Goal: Information Seeking & Learning: Check status

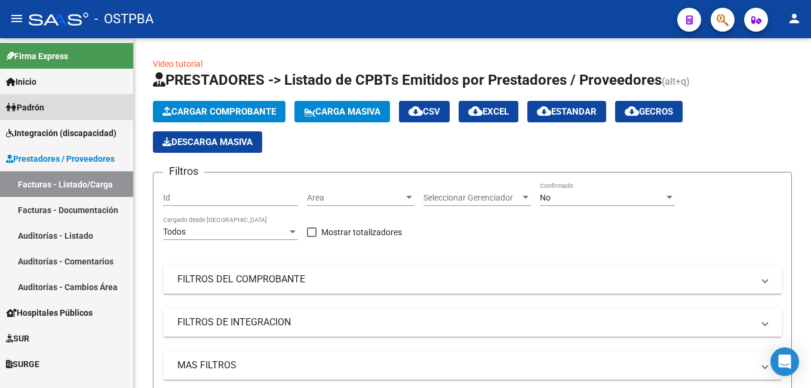
click at [18, 106] on span "Padrón" at bounding box center [25, 107] width 38 height 13
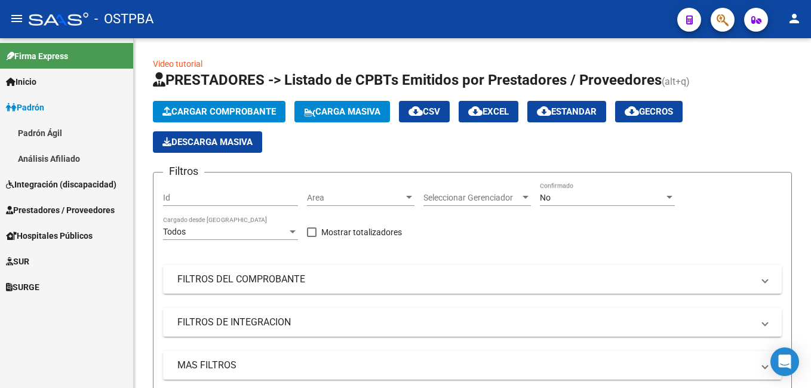
click at [39, 134] on link "Padrón Ágil" at bounding box center [66, 133] width 133 height 26
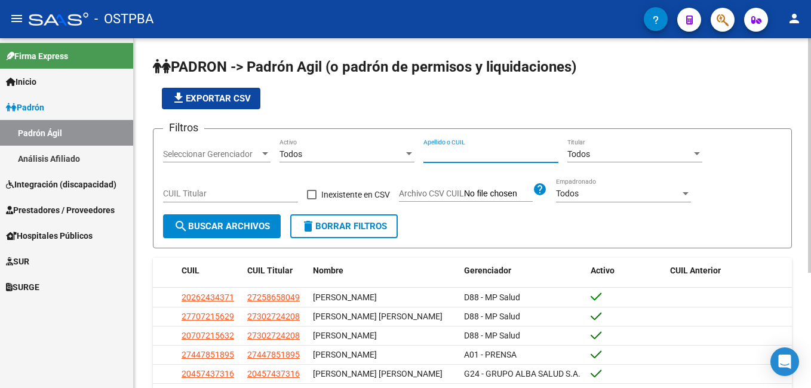
click at [465, 154] on input "Apellido o CUIL" at bounding box center [490, 154] width 135 height 10
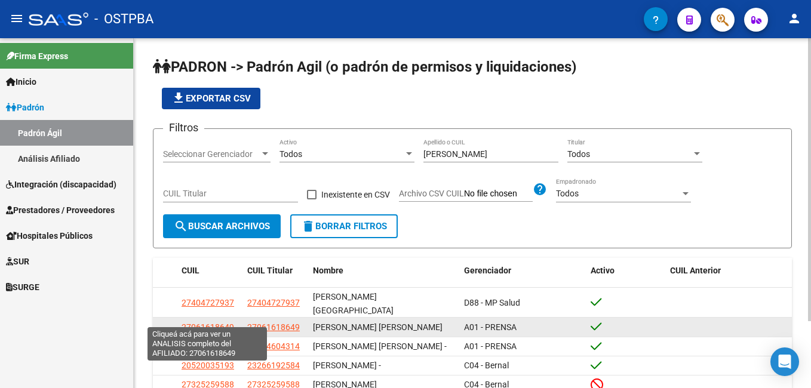
click at [195, 322] on span "27061618649" at bounding box center [208, 327] width 53 height 10
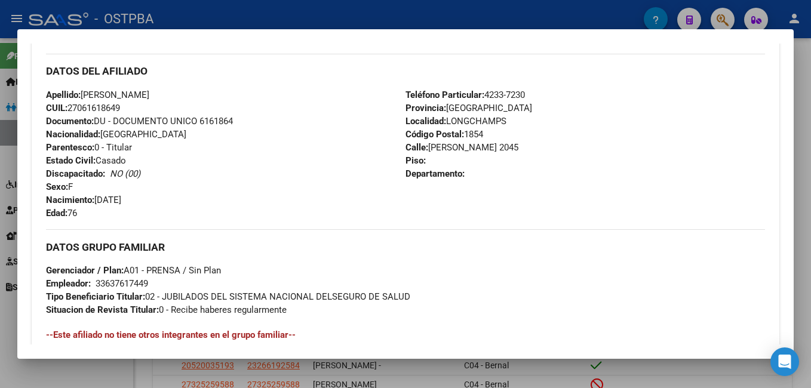
scroll to position [418, 0]
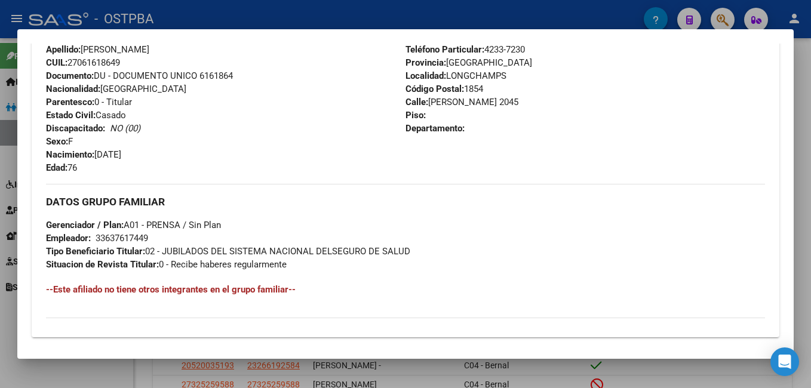
click at [277, 19] on div at bounding box center [405, 194] width 811 height 388
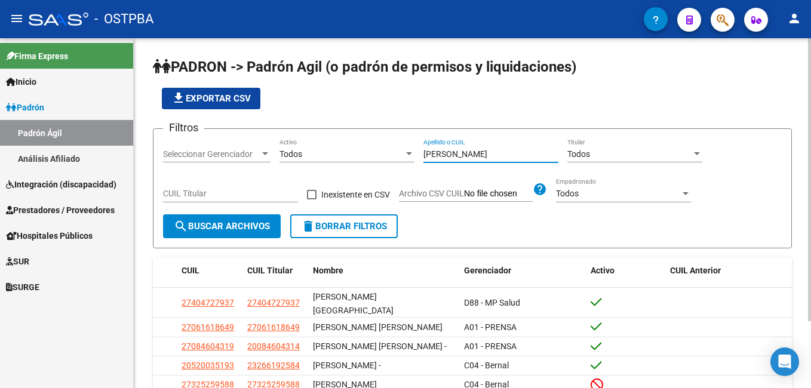
drag, startPoint x: 462, startPoint y: 156, endPoint x: 360, endPoint y: 146, distance: 102.0
click at [360, 146] on div "Filtros Seleccionar Gerenciador Seleccionar Gerenciador Todos Activo [PERSON_NA…" at bounding box center [472, 177] width 619 height 76
type input "[PERSON_NAME]"
click at [260, 155] on div at bounding box center [265, 154] width 11 height 10
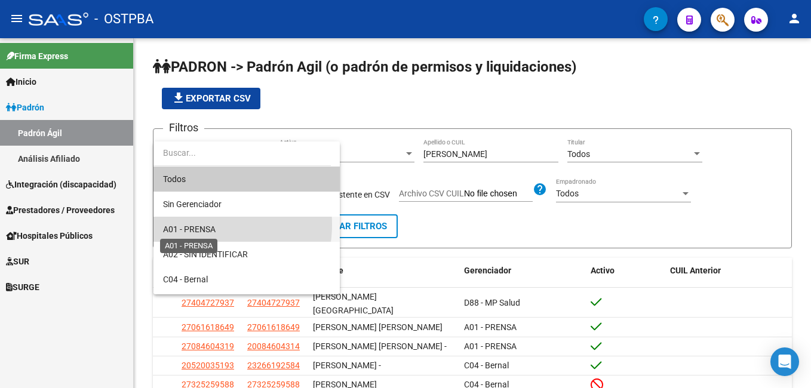
click at [199, 225] on span "A01 - PRENSA" at bounding box center [189, 230] width 53 height 10
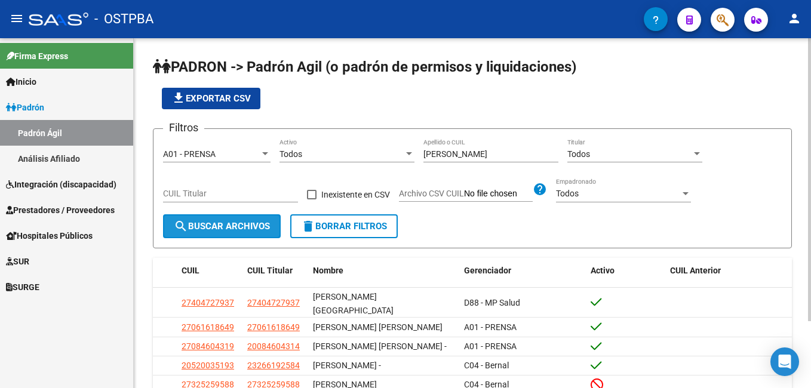
click at [208, 226] on span "search Buscar Archivos" at bounding box center [222, 226] width 96 height 11
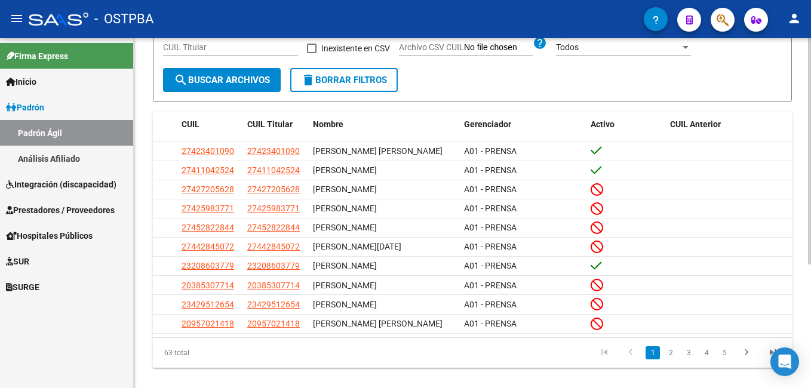
scroll to position [179, 0]
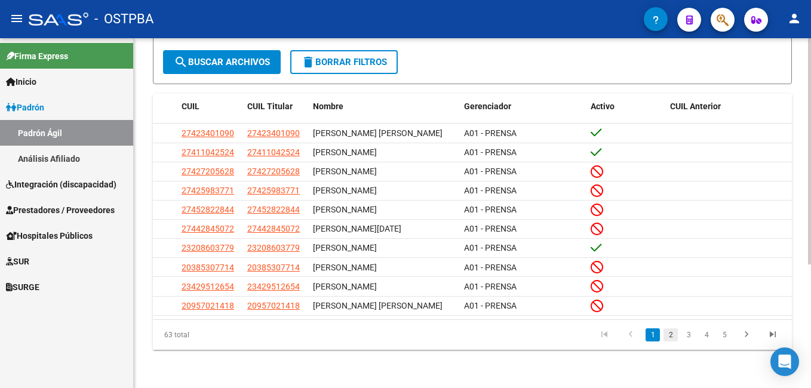
click at [669, 342] on link "2" at bounding box center [670, 334] width 14 height 13
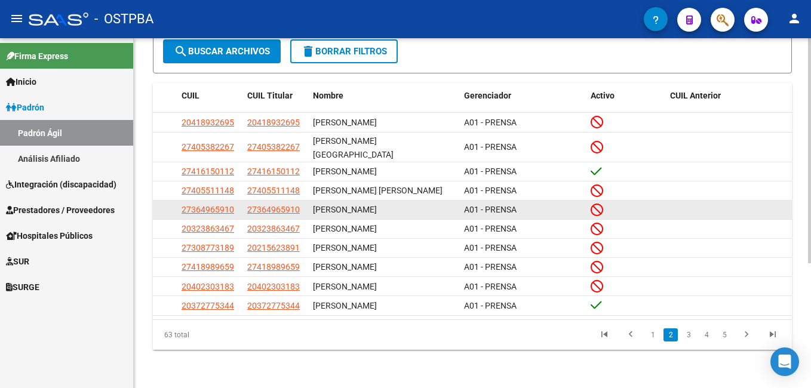
scroll to position [171, 0]
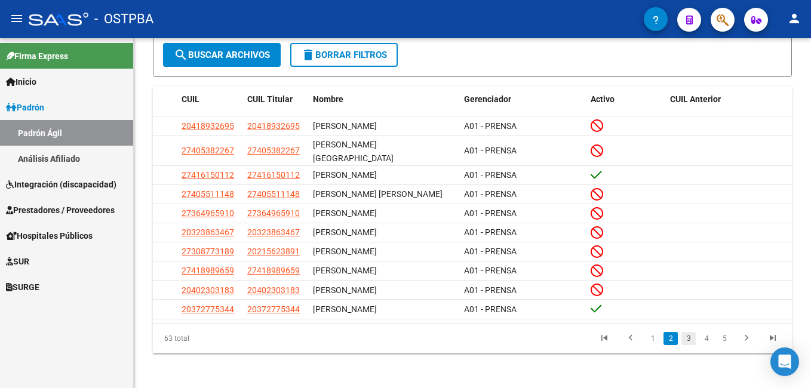
click at [686, 338] on link "3" at bounding box center [688, 338] width 14 height 13
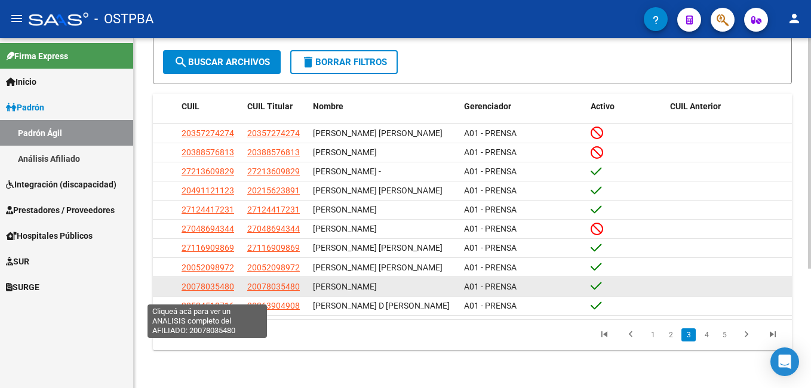
click at [215, 291] on span "20078035480" at bounding box center [208, 287] width 53 height 10
type textarea "20078035480"
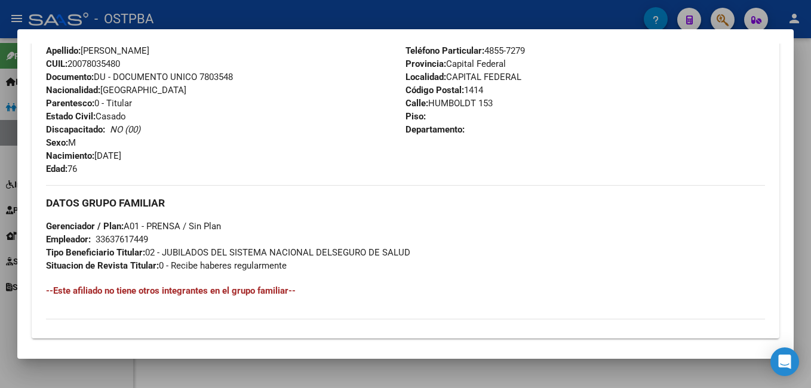
scroll to position [418, 0]
click at [366, 5] on div at bounding box center [405, 194] width 811 height 388
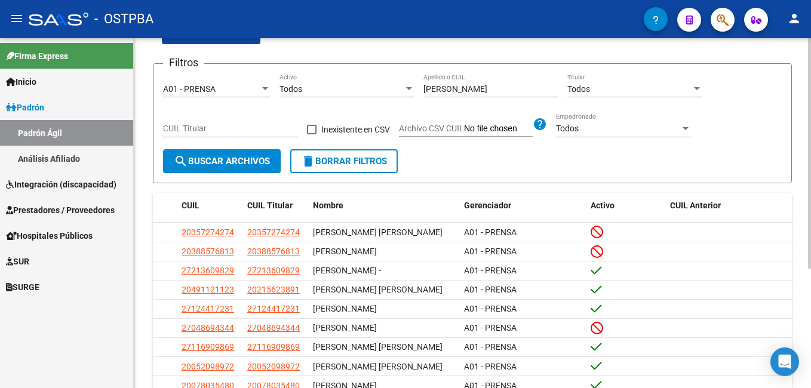
scroll to position [0, 0]
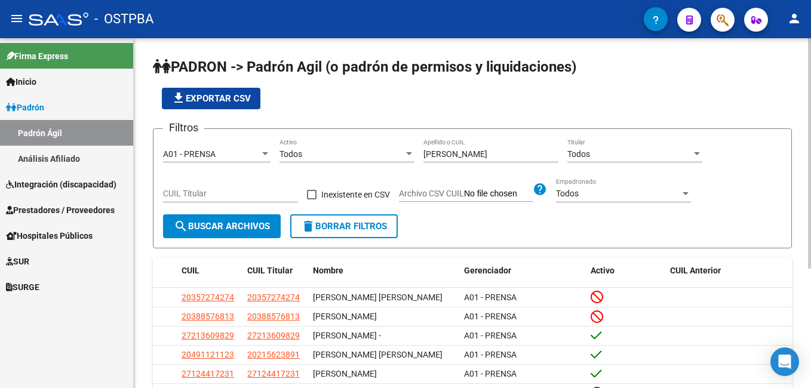
drag, startPoint x: 81, startPoint y: 161, endPoint x: 301, endPoint y: 158, distance: 219.8
click at [81, 161] on link "Análisis Afiliado" at bounding box center [66, 159] width 133 height 26
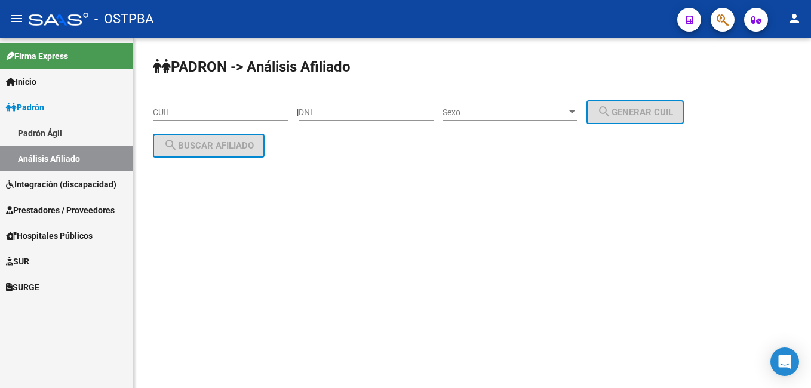
click at [358, 101] on div "DNI" at bounding box center [366, 109] width 135 height 24
type input "22109643"
click at [577, 109] on div at bounding box center [572, 112] width 11 height 10
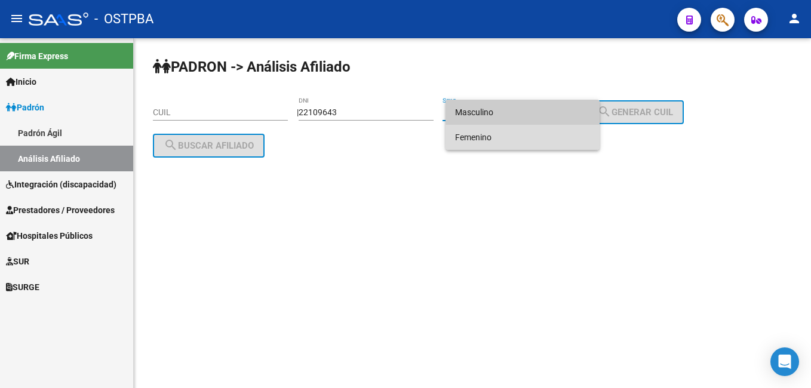
click at [488, 142] on span "Femenino" at bounding box center [522, 137] width 135 height 25
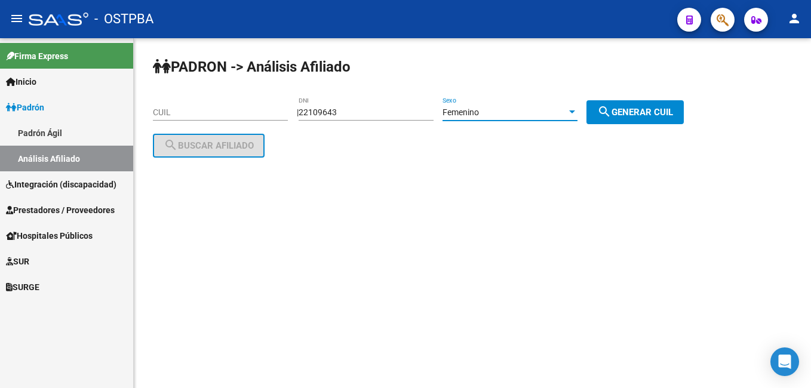
click at [643, 109] on span "search Generar CUIL" at bounding box center [635, 112] width 76 height 11
type input "27-22109643-1"
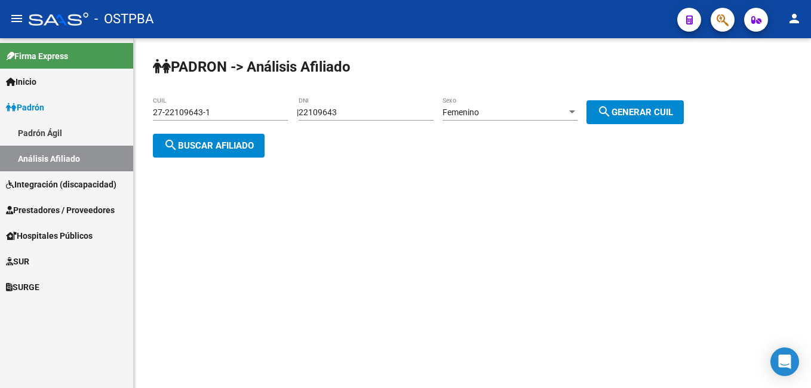
click at [219, 148] on span "search Buscar afiliado" at bounding box center [209, 145] width 90 height 11
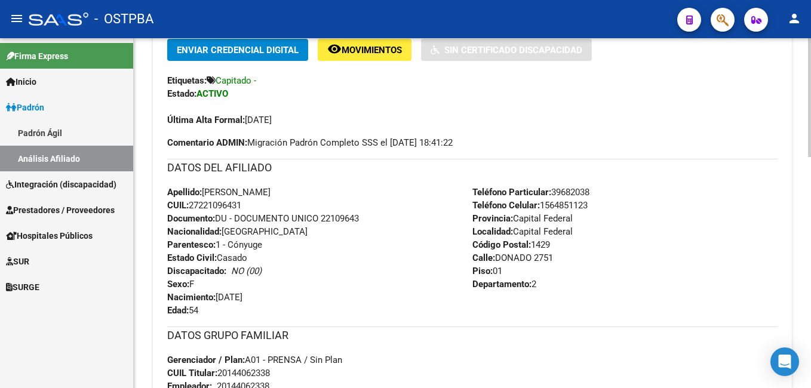
scroll to position [358, 0]
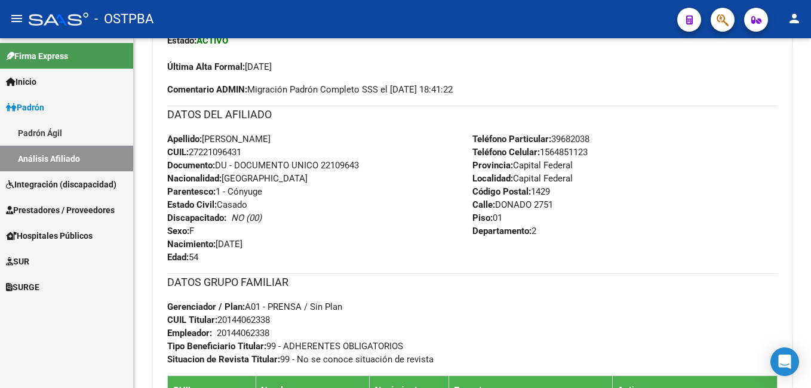
click at [376, 12] on div "- OSTPBA" at bounding box center [348, 19] width 639 height 26
